Goal: Task Accomplishment & Management: Use online tool/utility

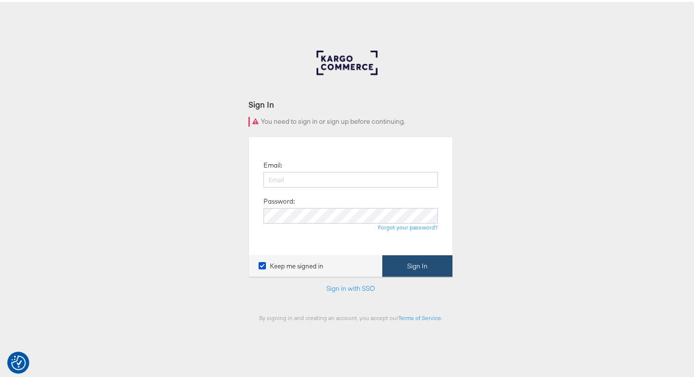
type input "[PERSON_NAME][EMAIL_ADDRESS][PERSON_NAME][DOMAIN_NAME]"
click at [397, 263] on button "Sign In" at bounding box center [417, 264] width 70 height 22
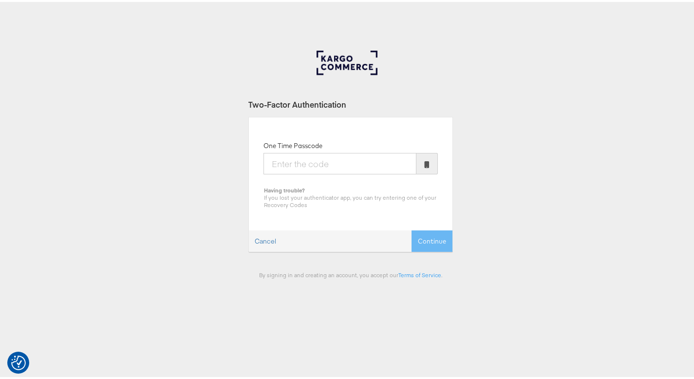
click at [363, 169] on input "One Time Passcode" at bounding box center [339, 161] width 153 height 21
type input "827626"
click at [416, 232] on button "Continue" at bounding box center [431, 239] width 41 height 22
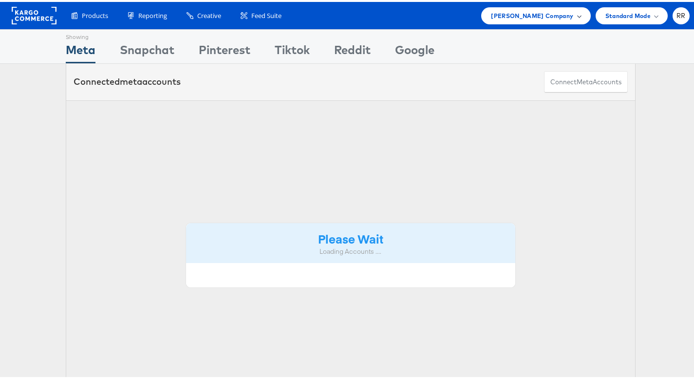
click at [562, 16] on span "John Lewis Company" at bounding box center [532, 14] width 82 height 10
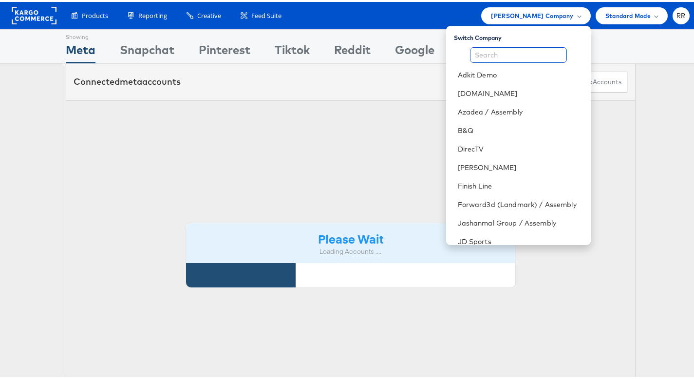
click at [520, 51] on input "text" at bounding box center [518, 53] width 97 height 16
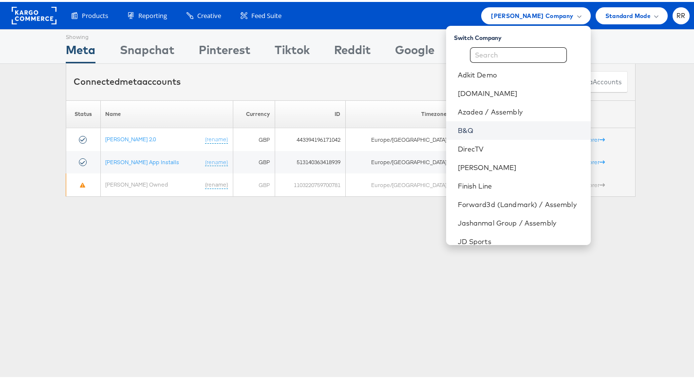
click at [485, 131] on link "B&Q" at bounding box center [519, 129] width 125 height 10
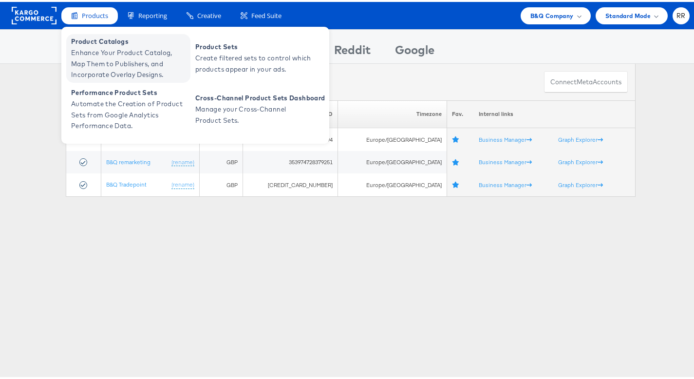
click at [114, 63] on span "Enhance Your Product Catalog, Map Them to Publishers, and Incorporate Overlay D…" at bounding box center [129, 61] width 117 height 33
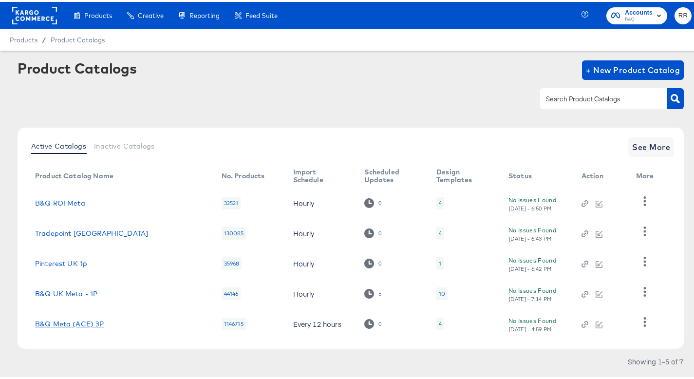
click at [94, 320] on link "B&Q Meta (ACE) 3P" at bounding box center [69, 322] width 69 height 8
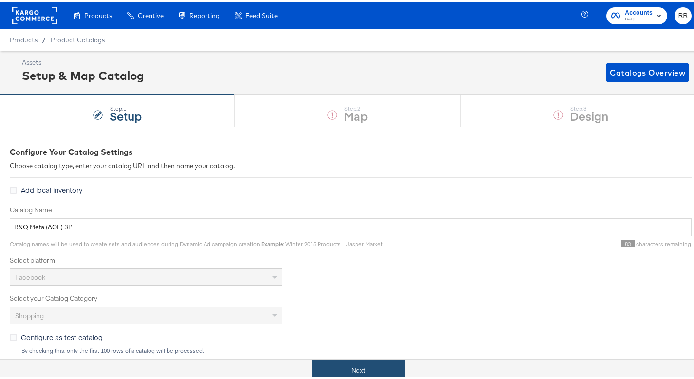
click at [348, 365] on button "Next" at bounding box center [358, 368] width 93 height 22
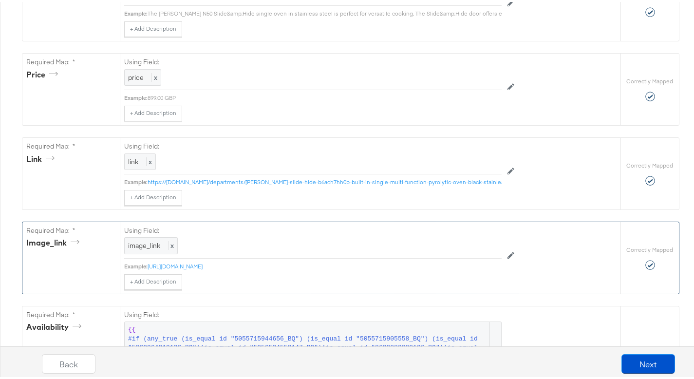
scroll to position [546, 0]
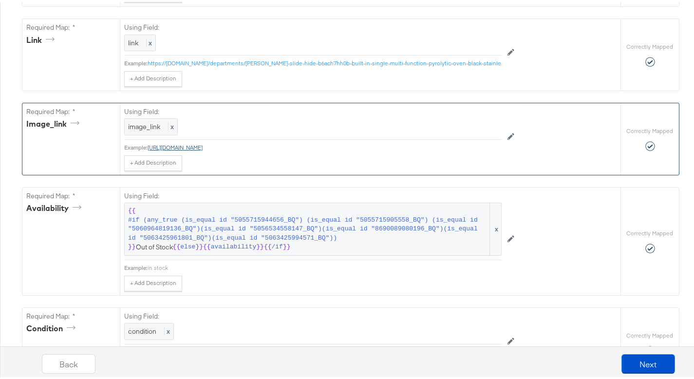
click at [202, 149] on link "https://media.diy.com/is/image/KingfisherDigital/4242004281412_01c_bq" at bounding box center [174, 145] width 55 height 7
click at [508, 143] on button at bounding box center [510, 135] width 18 height 16
click at [475, 133] on div at bounding box center [479, 126] width 37 height 15
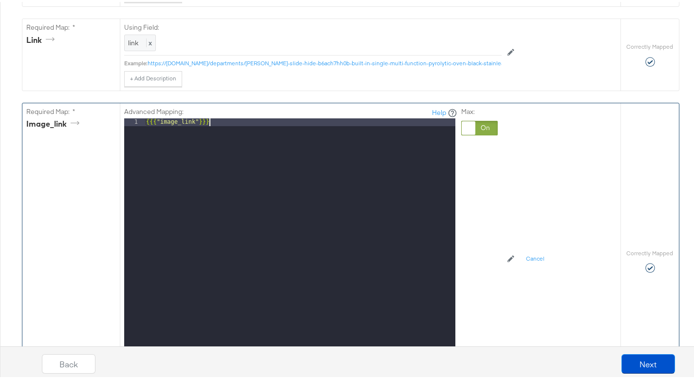
click at [322, 146] on div "{{{ "image_link" }}}" at bounding box center [299, 245] width 311 height 259
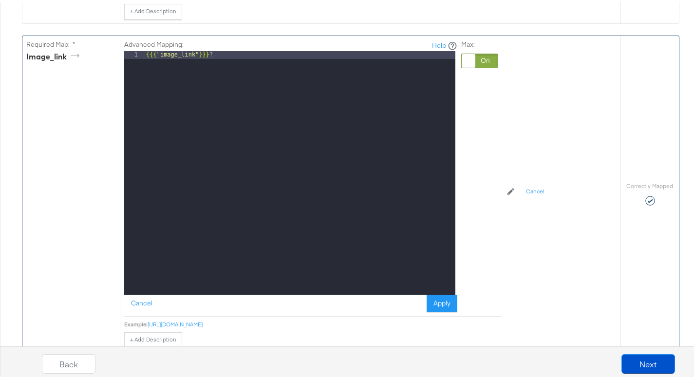
scroll to position [631, 0]
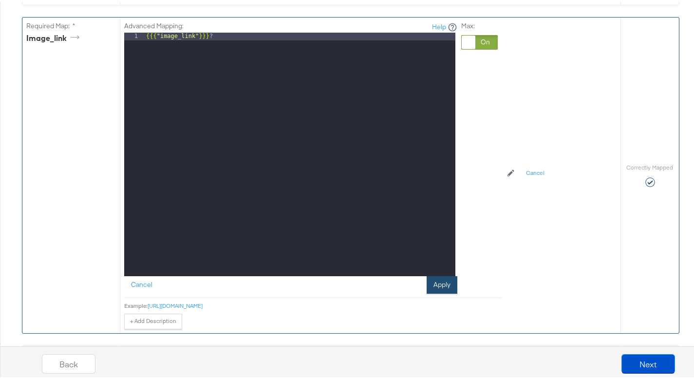
click at [431, 292] on button "Apply" at bounding box center [441, 283] width 31 height 18
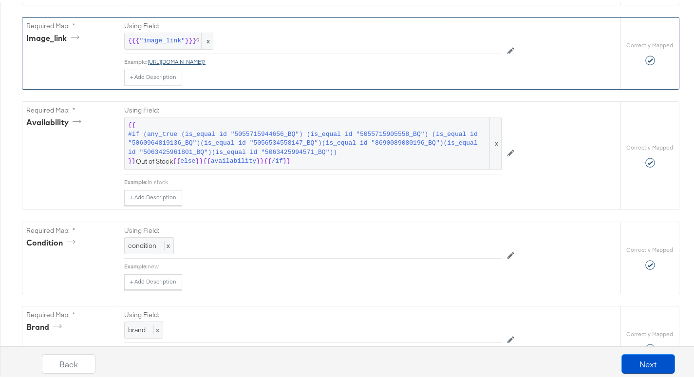
click at [205, 63] on link "https://media.diy.com/is/image/KingfisherDigital/4242004281412_01c_bq?" at bounding box center [176, 59] width 58 height 7
drag, startPoint x: 373, startPoint y: 80, endPoint x: 146, endPoint y: 75, distance: 227.3
click at [146, 75] on div "Using Field: {{{ "image_link" }}} ? x Example: https://media.diy.com/is/image/K…" at bounding box center [312, 50] width 377 height 68
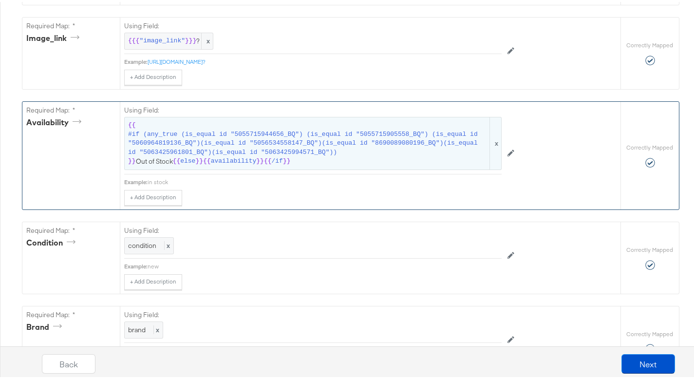
copy link "https://media.diy.com/is/image/KingfisherDigital/4242004281412_01c_bq?"
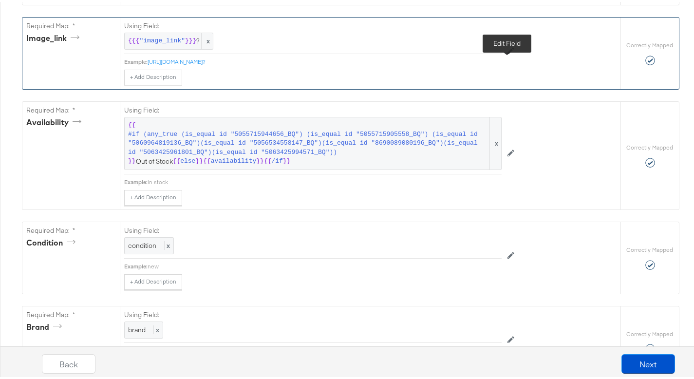
click at [511, 57] on button at bounding box center [510, 49] width 18 height 16
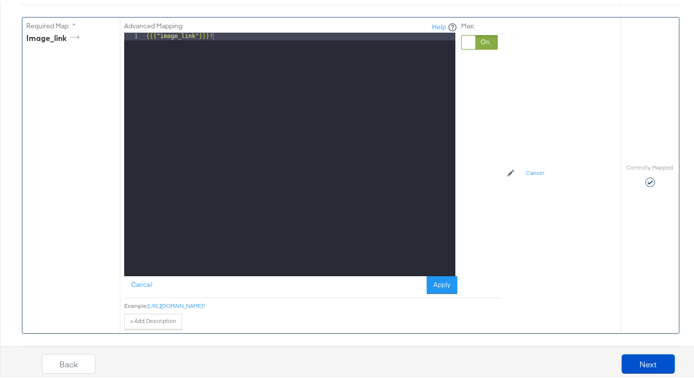
click at [301, 60] on div "{{{ "image_link" }}} ?" at bounding box center [299, 160] width 311 height 259
click at [440, 292] on button "Apply" at bounding box center [441, 283] width 31 height 18
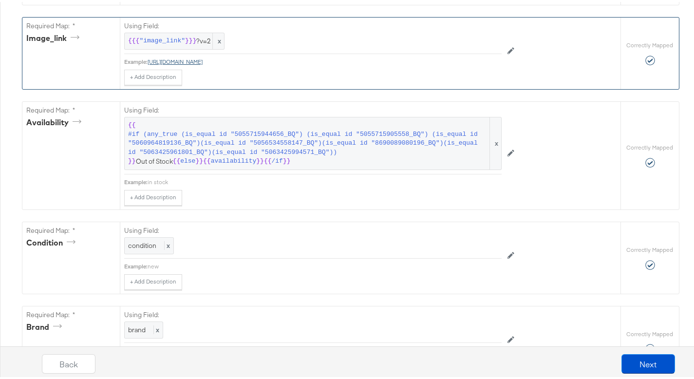
click at [202, 63] on link "https://media.diy.com/is/image/KingfisherDigital/4242004281412_01c_bq?v=2" at bounding box center [174, 59] width 55 height 7
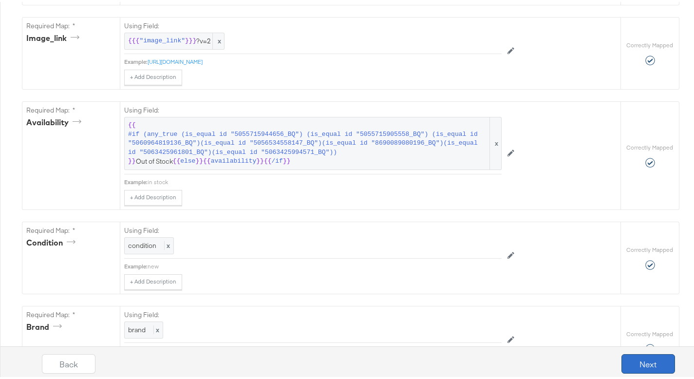
click at [627, 354] on button "Next" at bounding box center [648, 361] width 54 height 19
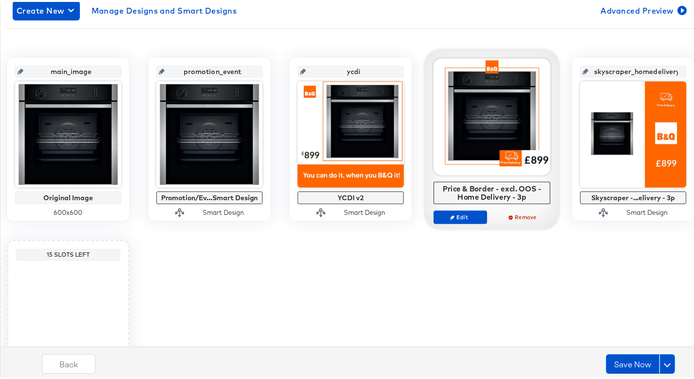
scroll to position [175, 0]
click at [614, 371] on button "Save Now" at bounding box center [632, 361] width 54 height 19
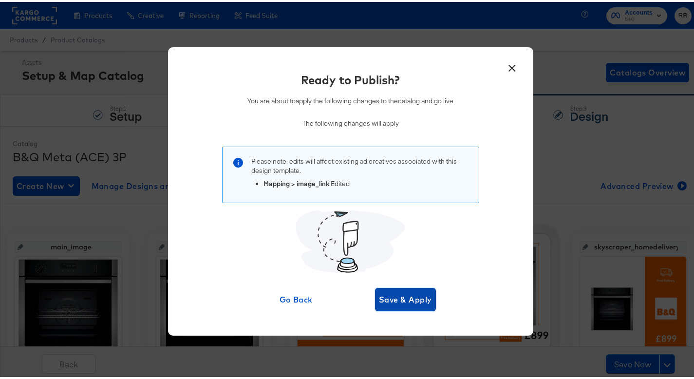
click at [409, 296] on span "Save & Apply" at bounding box center [405, 298] width 53 height 14
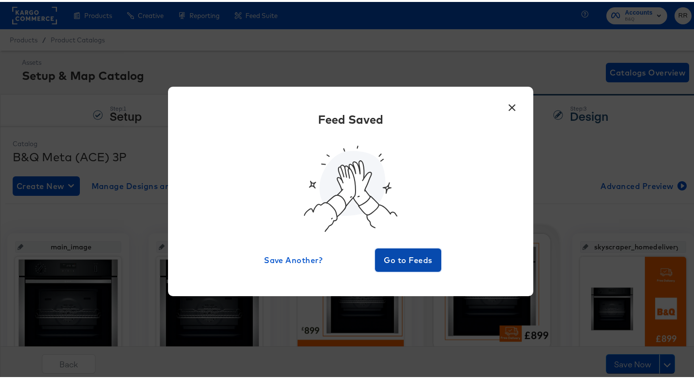
click at [407, 267] on button "Go to Feeds" at bounding box center [408, 257] width 66 height 23
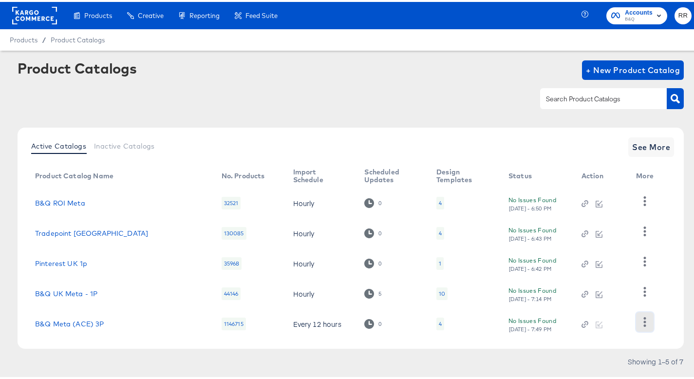
click at [648, 324] on button "button" at bounding box center [644, 319] width 17 height 19
click at [621, 274] on div "HUD Checks (Internal)" at bounding box center [603, 271] width 97 height 16
